Goal: Check status: Check status

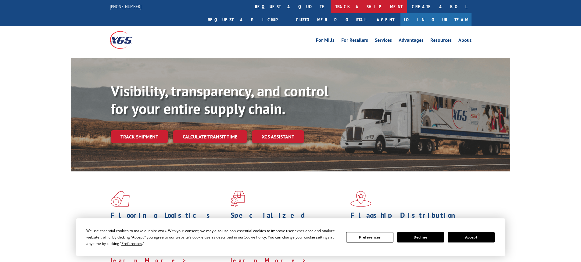
click at [331, 1] on link "track a shipment" at bounding box center [369, 6] width 77 height 13
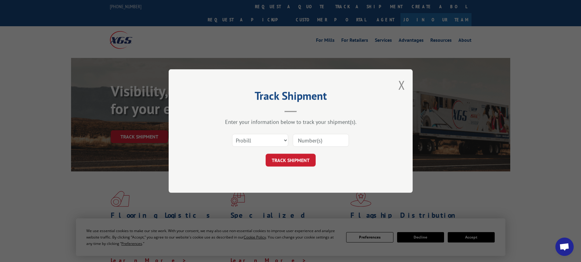
click at [308, 142] on input at bounding box center [321, 140] width 56 height 13
paste input "2879426"
type input "2879426"
click at [297, 157] on button "TRACK SHIPMENT" at bounding box center [291, 160] width 50 height 13
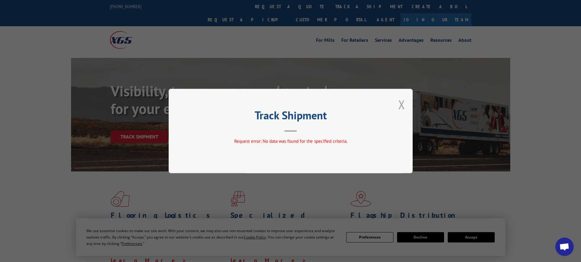
click at [400, 101] on button "Close modal" at bounding box center [401, 104] width 7 height 16
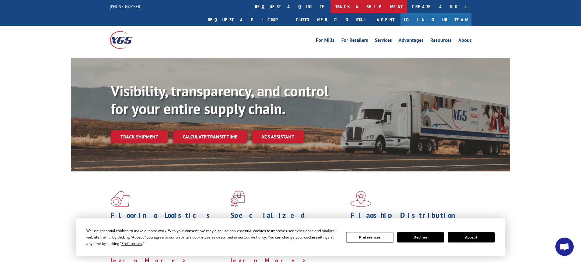
click at [331, 6] on link "track a shipment" at bounding box center [369, 6] width 77 height 13
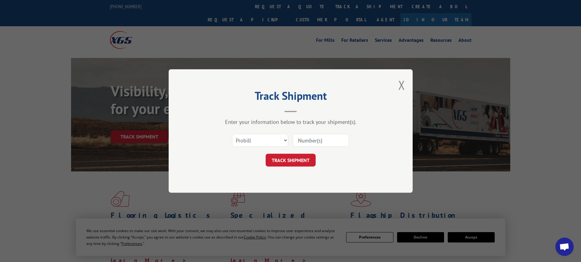
click at [304, 138] on input at bounding box center [321, 140] width 56 height 13
click at [284, 140] on select "Select category... Probill BOL PO" at bounding box center [260, 140] width 56 height 13
select select "bol"
click at [232, 134] on select "Select category... Probill BOL PO" at bounding box center [260, 140] width 56 height 13
click at [305, 142] on input at bounding box center [321, 140] width 56 height 13
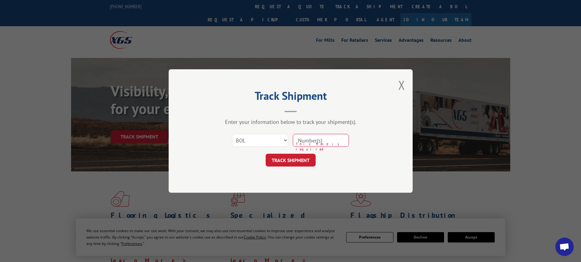
paste input "2879426"
type input "2879426"
click at [296, 156] on button "TRACK SHIPMENT" at bounding box center [291, 160] width 50 height 13
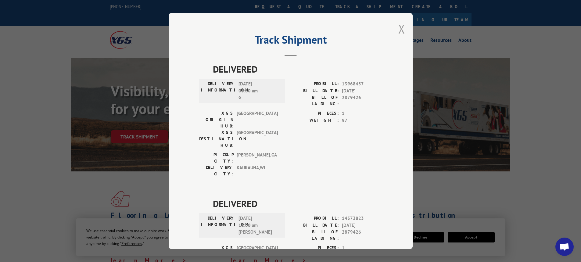
click at [399, 29] on button "Close modal" at bounding box center [401, 29] width 7 height 16
